Goal: Information Seeking & Learning: Learn about a topic

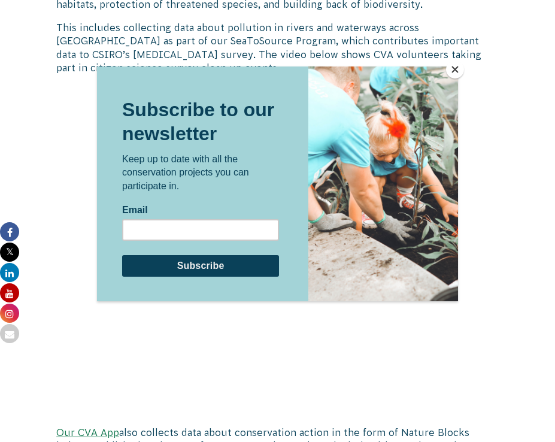
scroll to position [1215, 0]
click at [458, 68] on button "Close" at bounding box center [455, 69] width 18 height 18
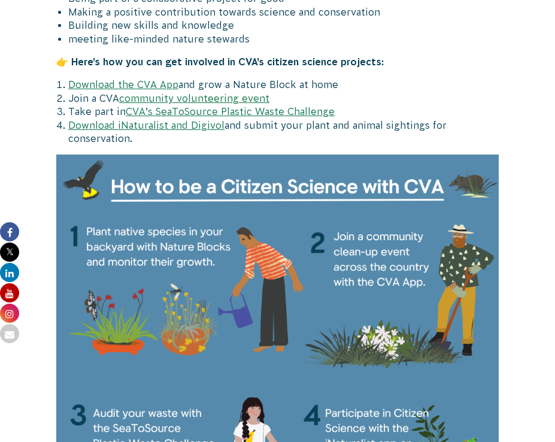
scroll to position [1603, 0]
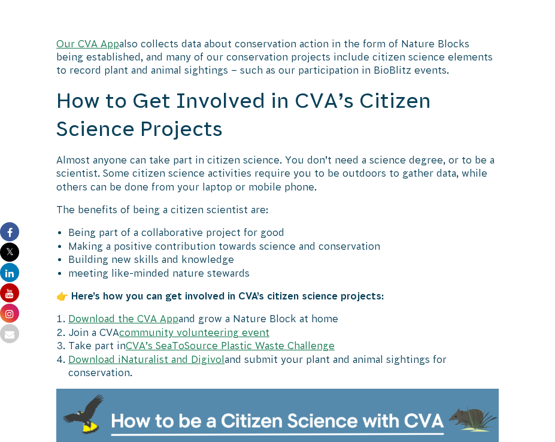
click at [230, 327] on link "community volunteering event" at bounding box center [194, 332] width 150 height 11
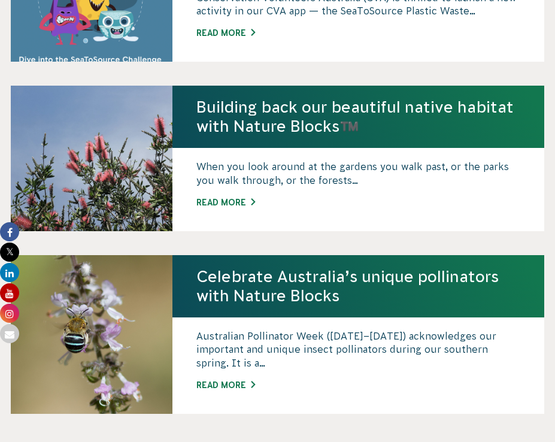
scroll to position [1710, 0]
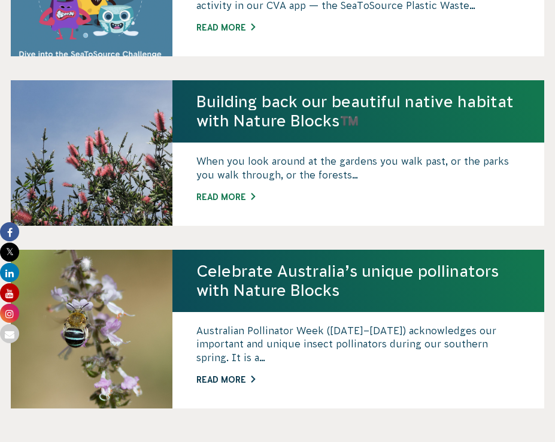
click at [225, 376] on link "Read More" at bounding box center [358, 379] width 324 height 13
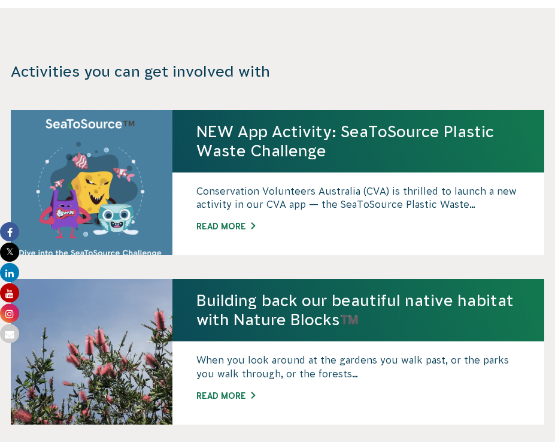
scroll to position [1513, 0]
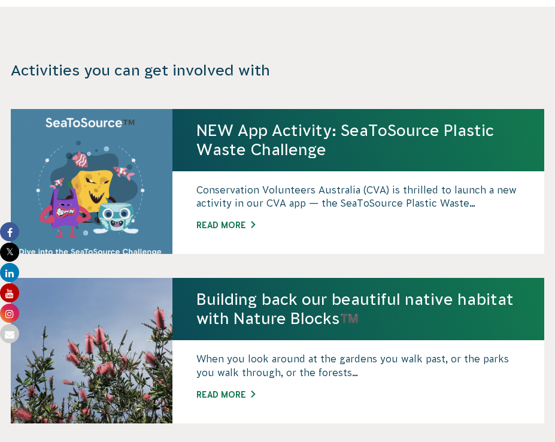
click at [268, 303] on h4 "Building back our beautiful native habitat with Nature Blocks™️" at bounding box center [358, 309] width 324 height 38
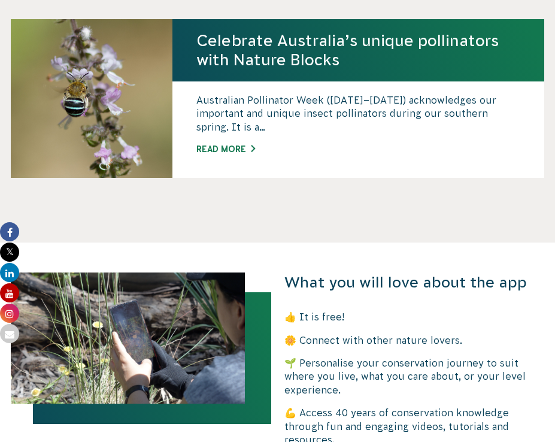
scroll to position [1942, 0]
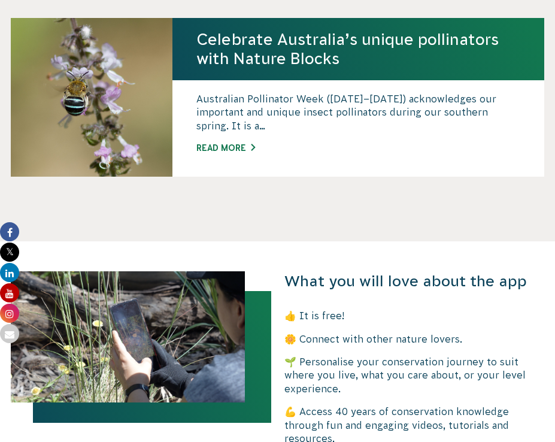
click at [249, 47] on h4 "Celebrate Australia’s unique pollinators with Nature Blocks" at bounding box center [358, 49] width 324 height 38
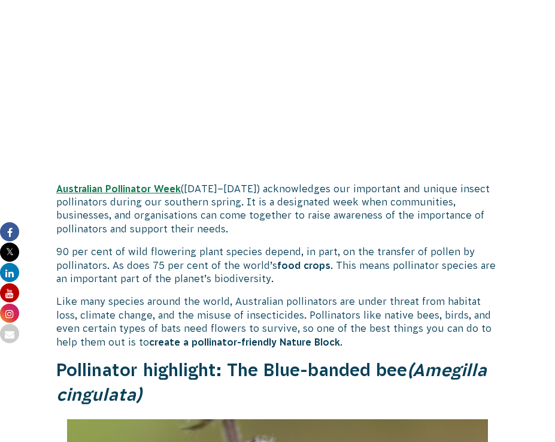
scroll to position [404, 0]
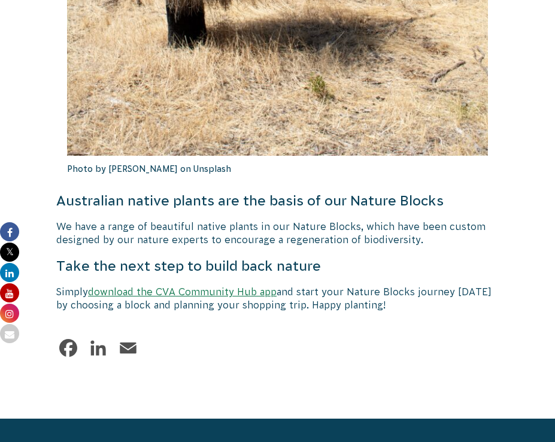
scroll to position [3113, 0]
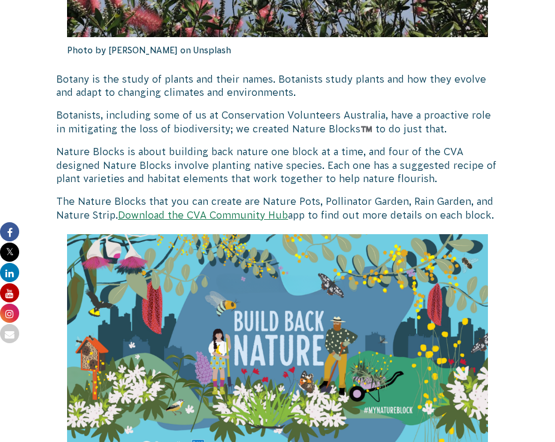
click at [229, 378] on img at bounding box center [277, 352] width 421 height 237
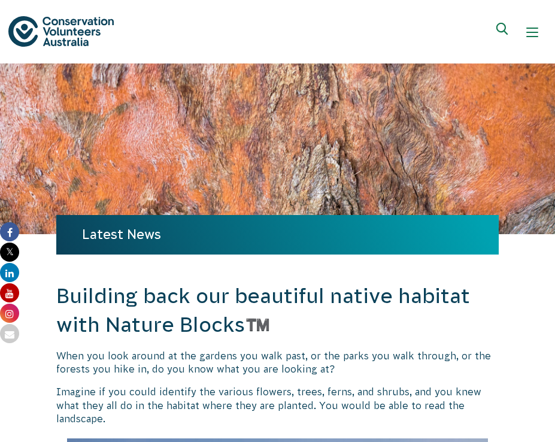
scroll to position [0, 0]
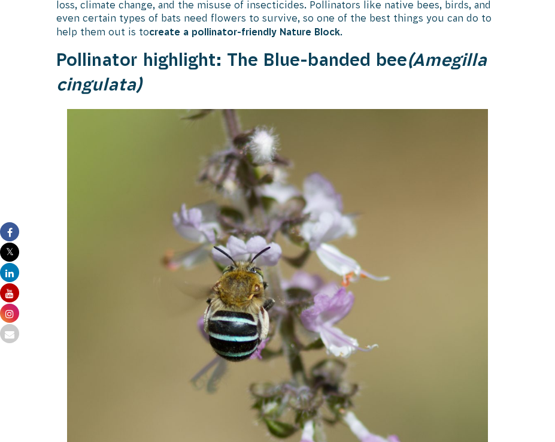
scroll to position [905, 0]
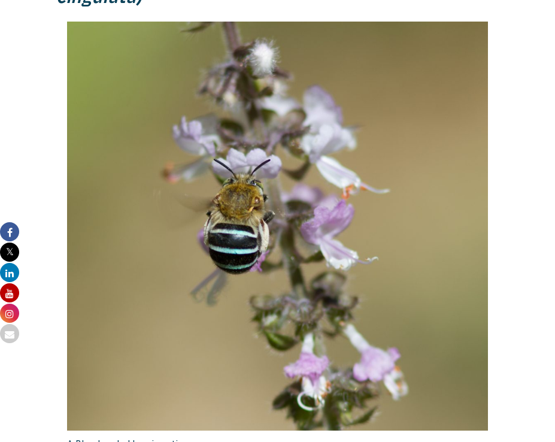
click at [258, 253] on img at bounding box center [277, 226] width 421 height 409
click at [276, 246] on img at bounding box center [277, 226] width 421 height 409
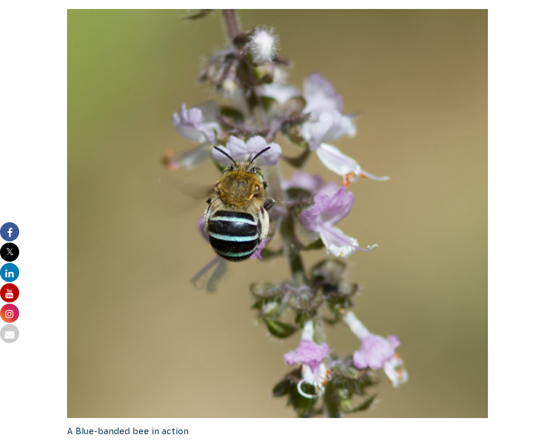
scroll to position [920, 0]
